Goal: Check status

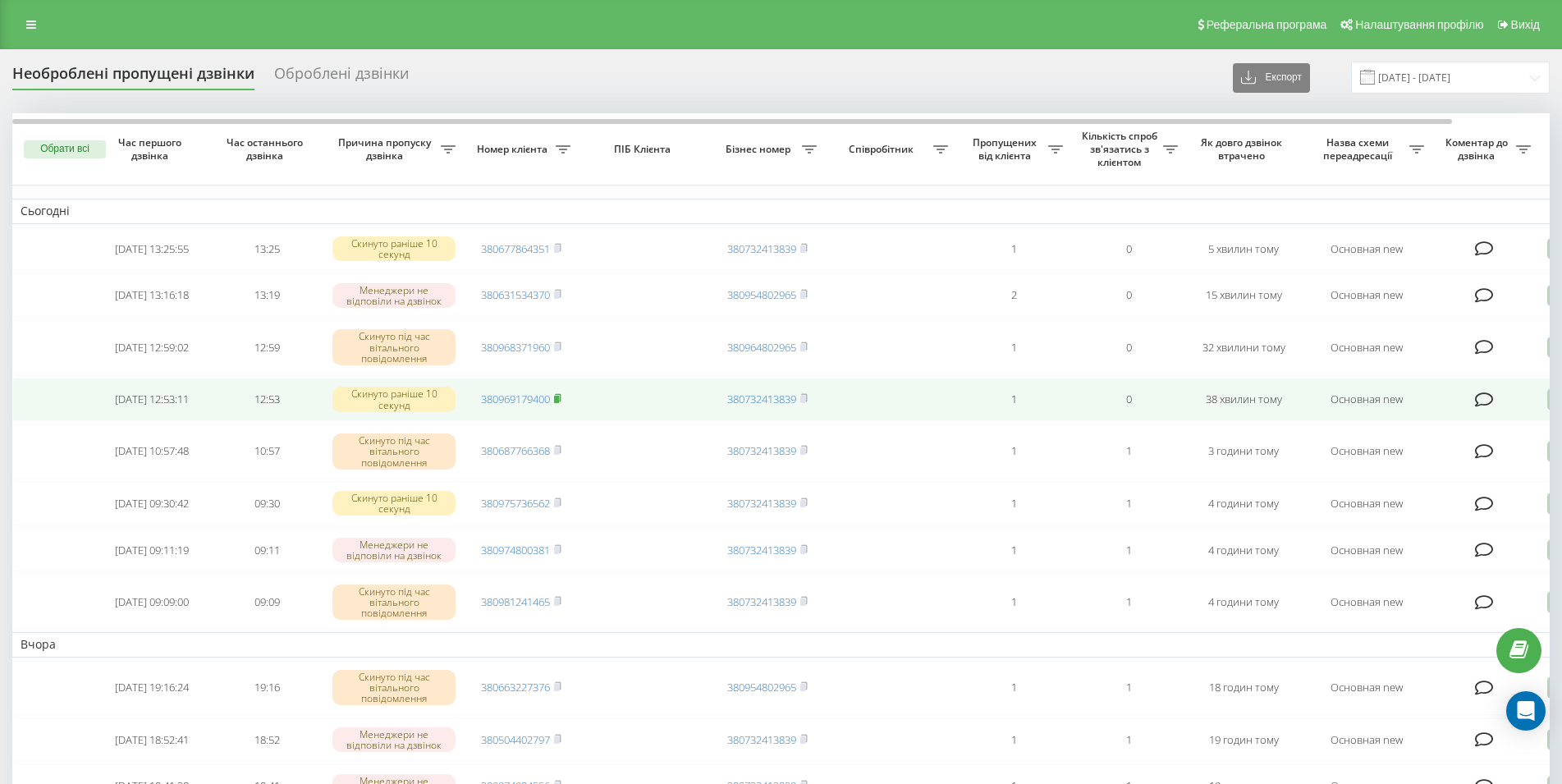
click at [561, 403] on icon at bounding box center [557, 398] width 7 height 10
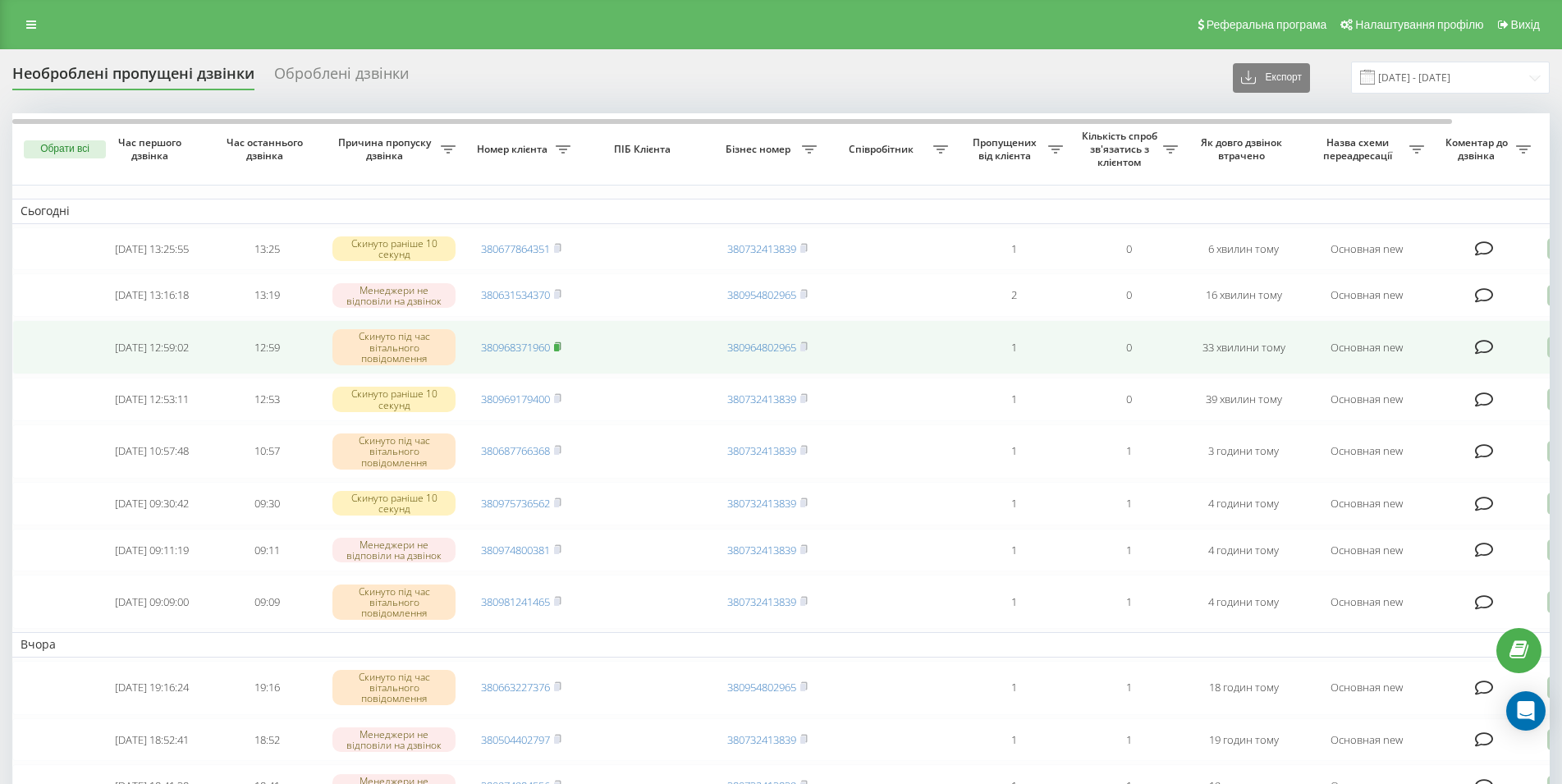
click at [560, 349] on icon at bounding box center [557, 346] width 7 height 10
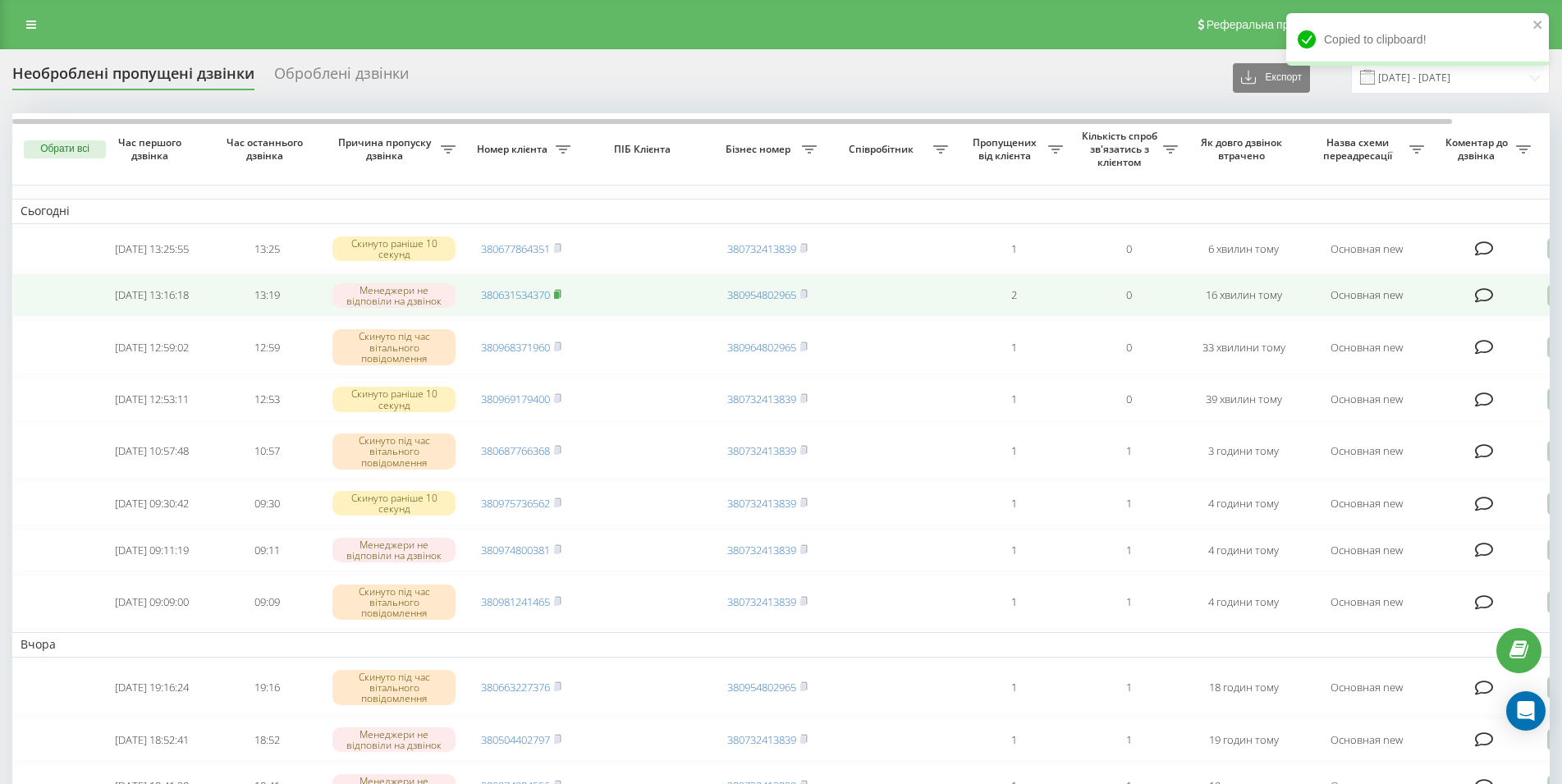
click at [558, 298] on rect at bounding box center [555, 295] width 5 height 7
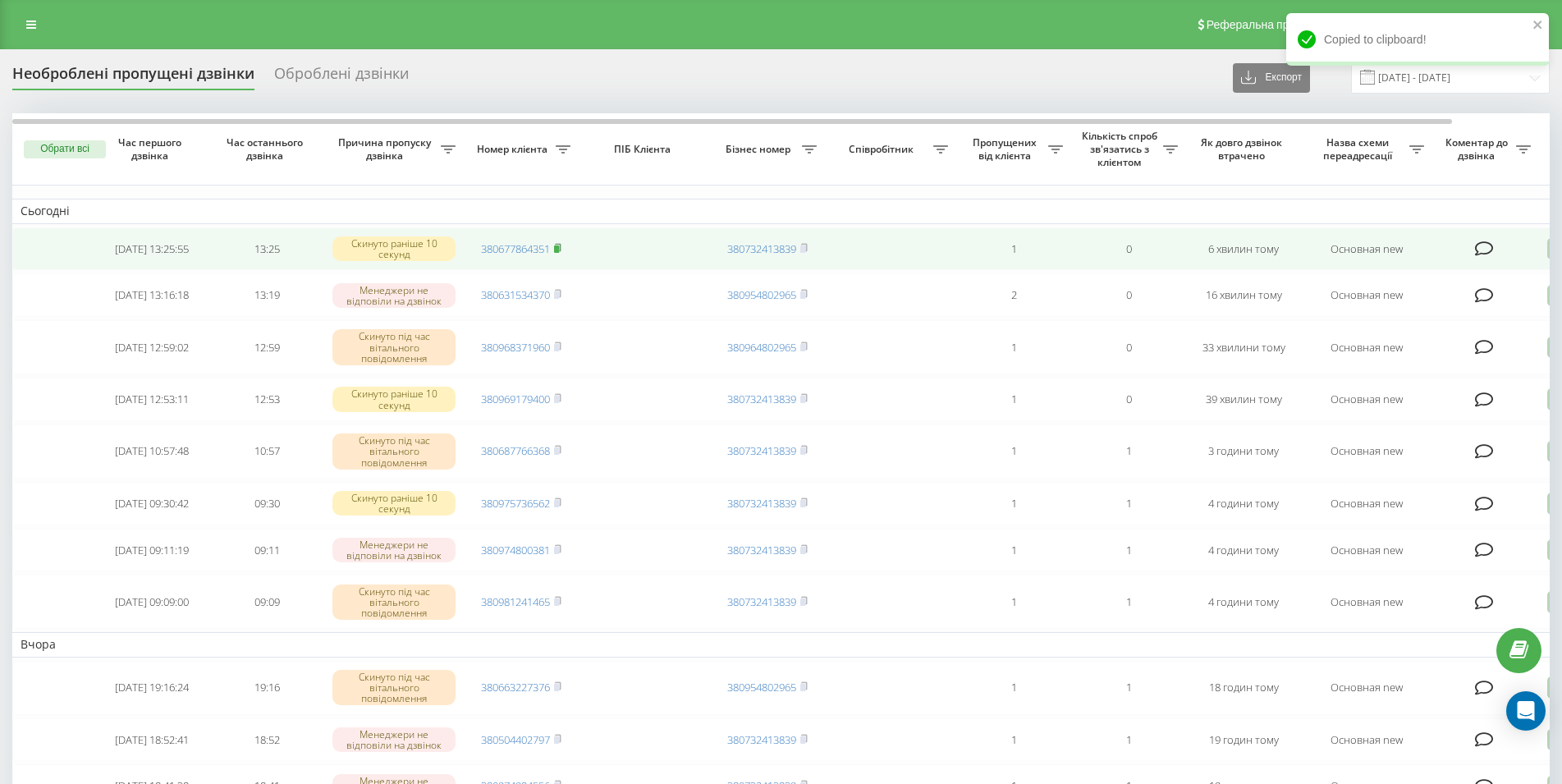
click at [558, 251] on rect at bounding box center [555, 249] width 5 height 7
